Goal: Download file/media

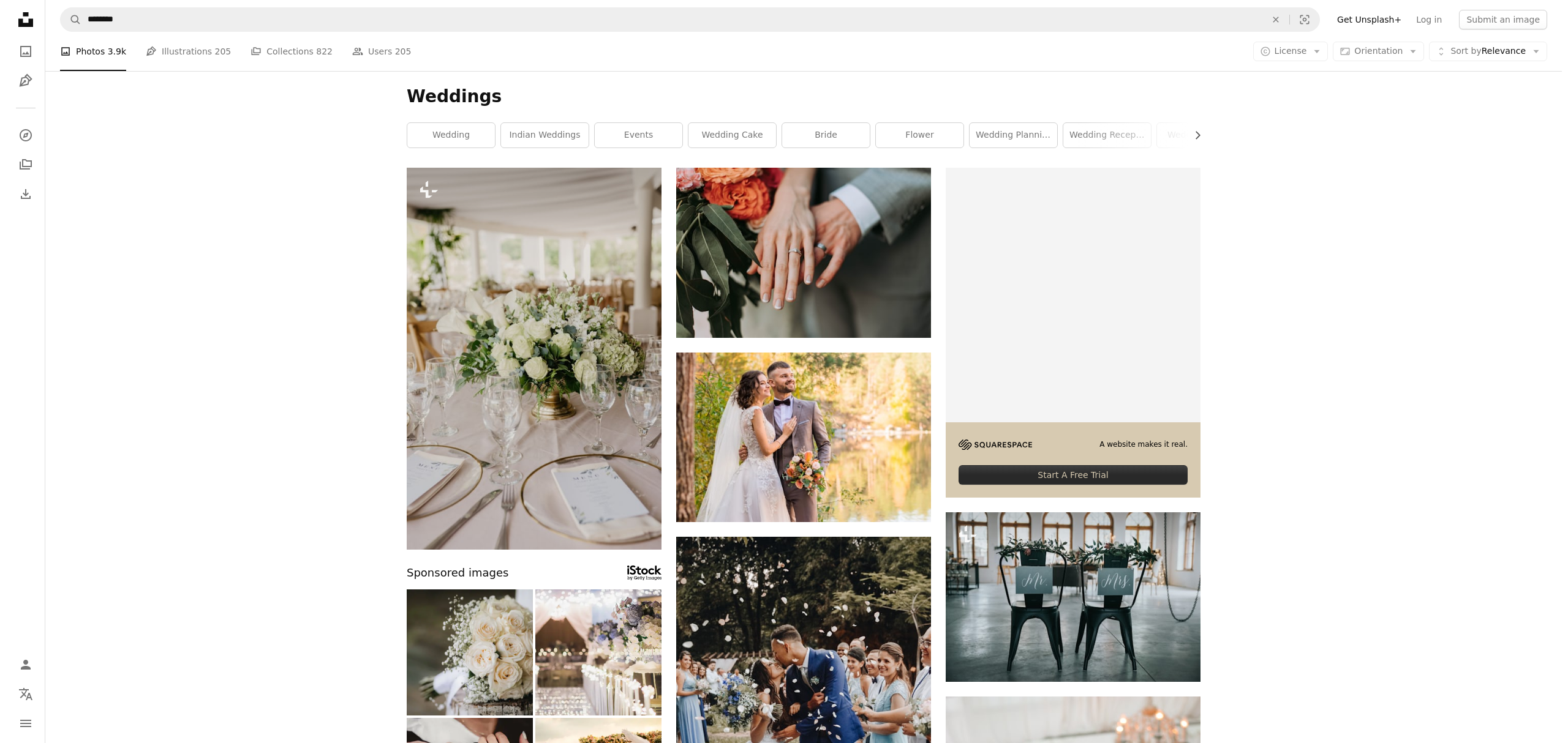
scroll to position [46576, 0]
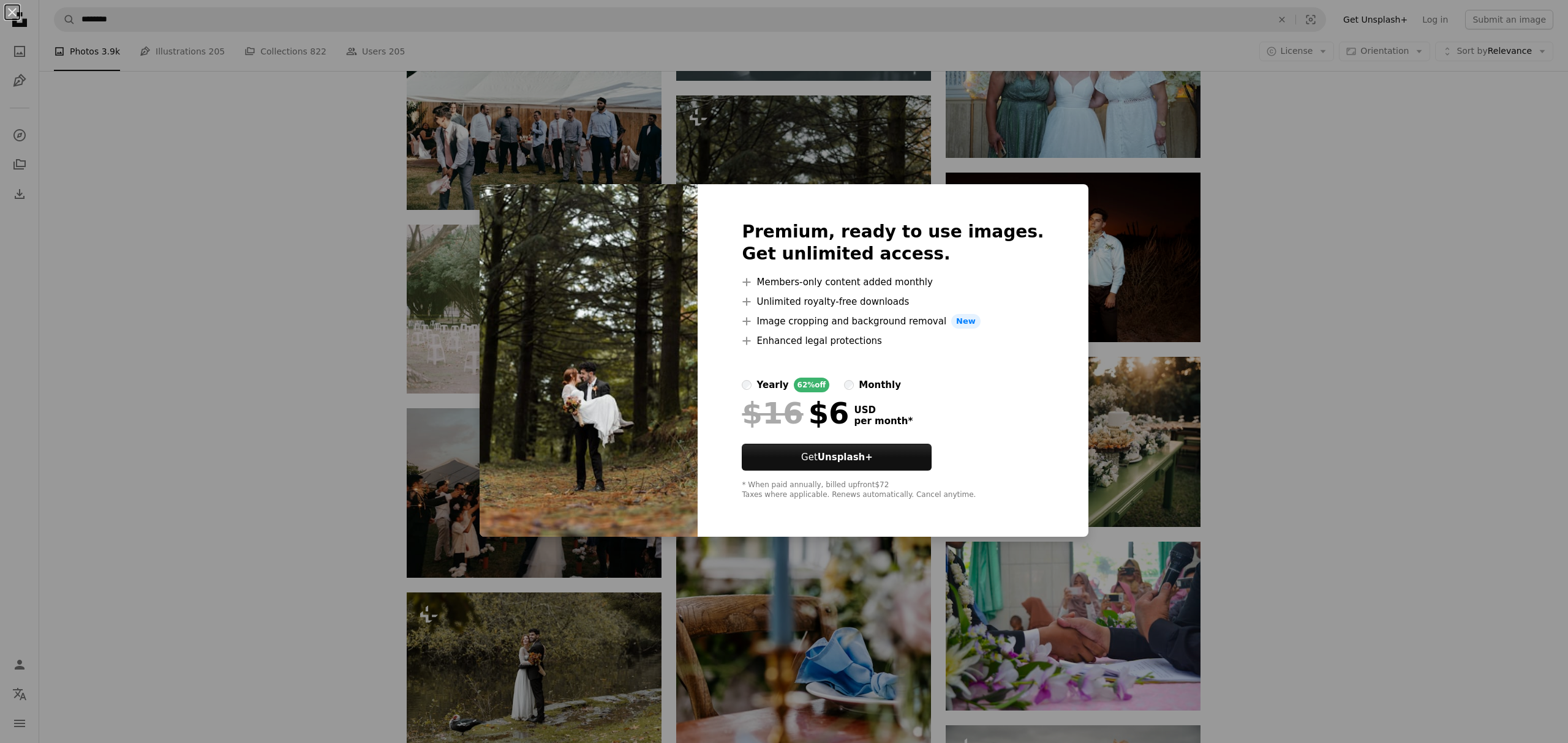
drag, startPoint x: 633, startPoint y: 421, endPoint x: 640, endPoint y: 429, distance: 10.6
click at [634, 422] on img at bounding box center [589, 360] width 218 height 353
click at [604, 277] on img at bounding box center [589, 360] width 218 height 353
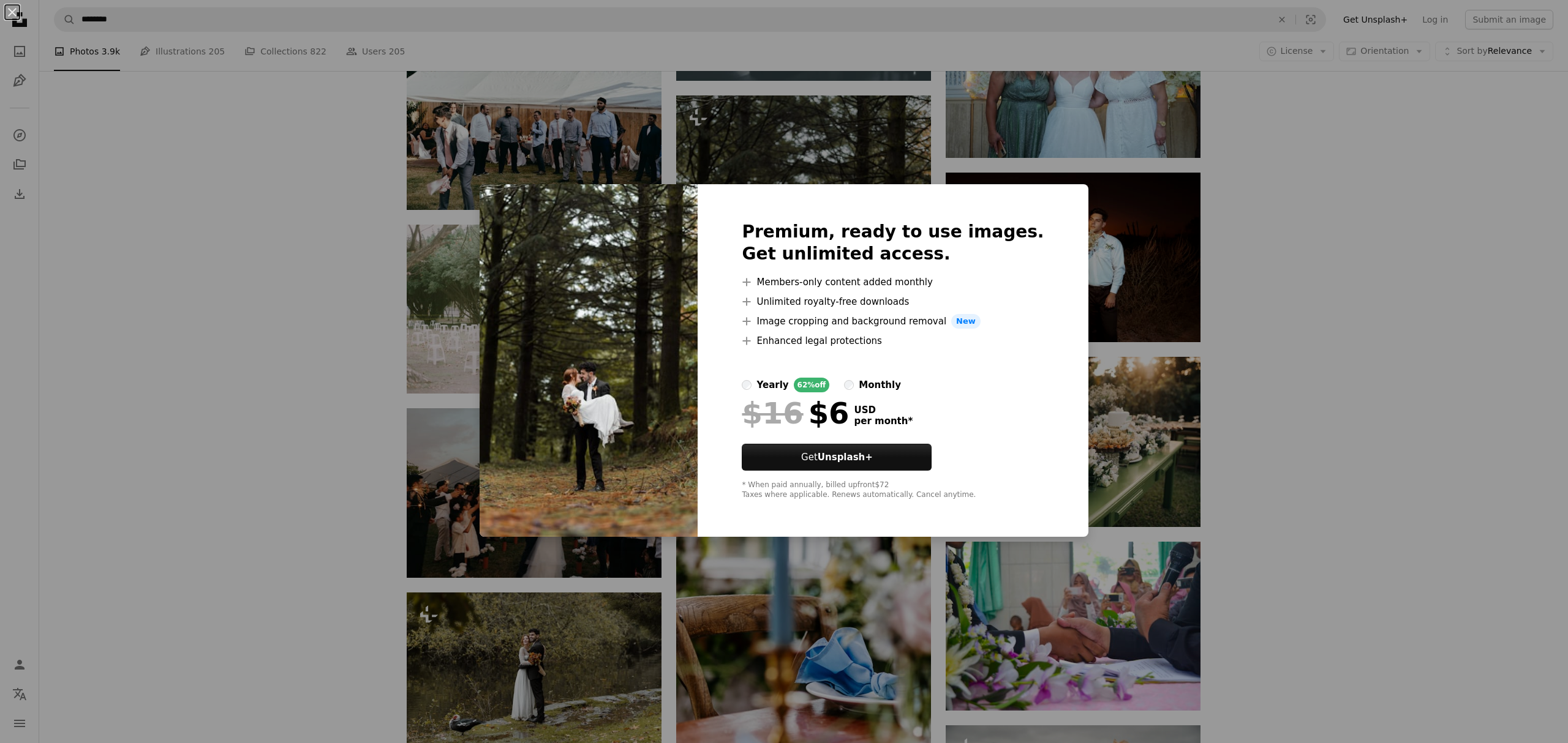
drag, startPoint x: 605, startPoint y: 277, endPoint x: 623, endPoint y: 277, distance: 18.0
click at [606, 277] on img at bounding box center [589, 360] width 218 height 353
click at [623, 277] on img at bounding box center [589, 360] width 218 height 353
click at [1407, 255] on div "An X shape Premium, ready to use images. Get unlimited access. A plus sign Memb…" at bounding box center [784, 371] width 1568 height 743
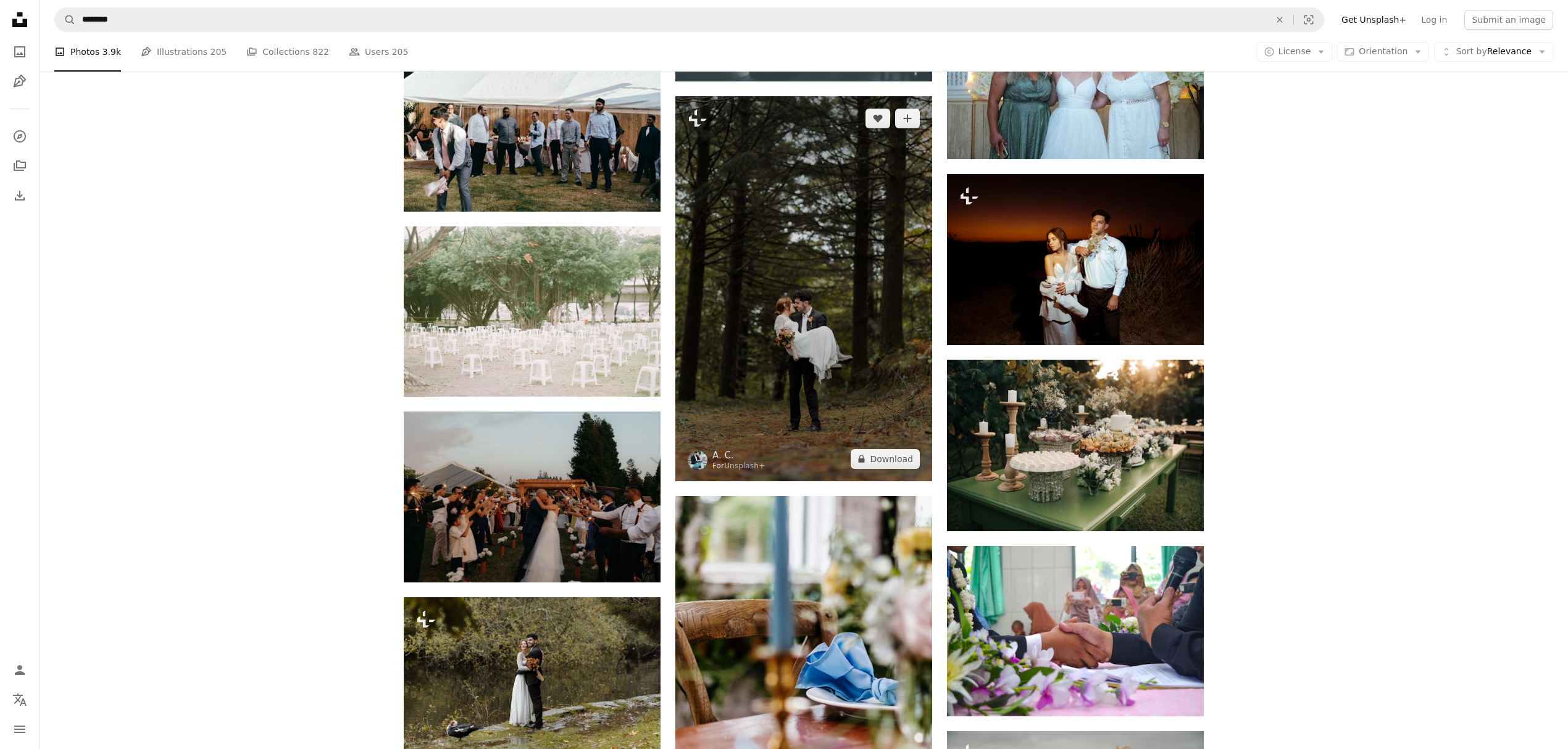
click at [835, 406] on img at bounding box center [804, 289] width 257 height 385
